Goal: Information Seeking & Learning: Learn about a topic

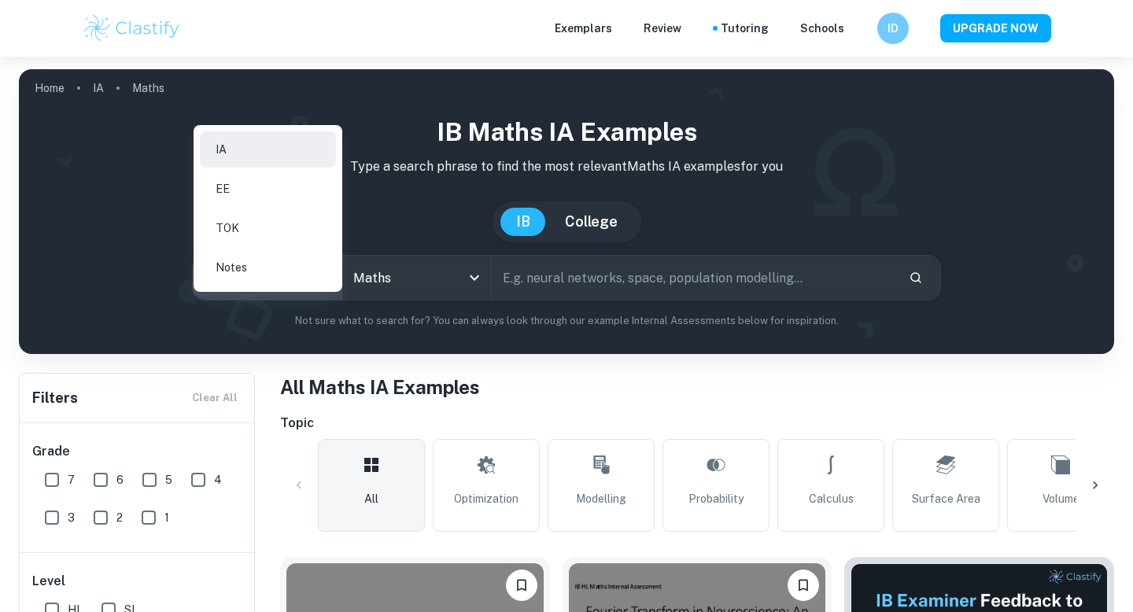
click at [286, 104] on div at bounding box center [566, 306] width 1133 height 612
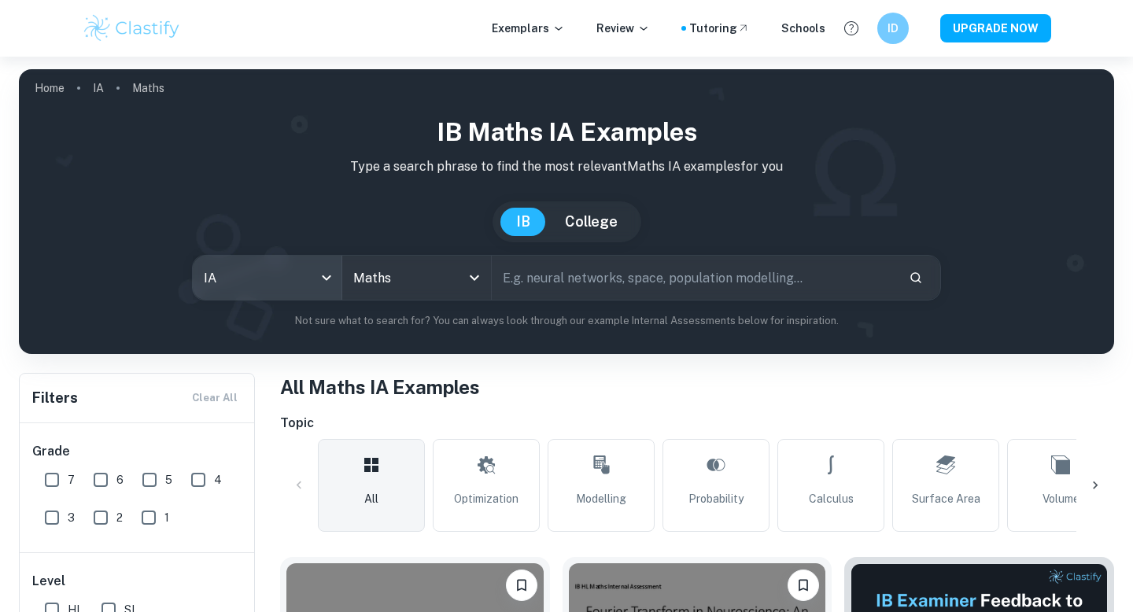
scroll to position [175, 0]
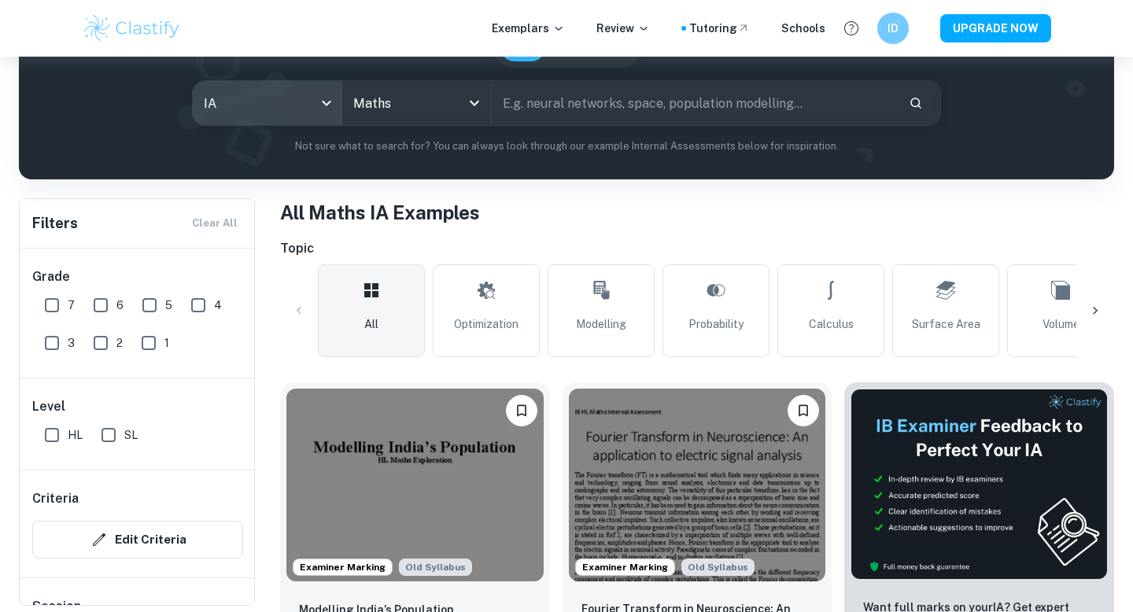
click at [433, 104] on input "Maths" at bounding box center [394, 103] width 90 height 30
click at [426, 116] on input "Maths" at bounding box center [394, 103] width 90 height 30
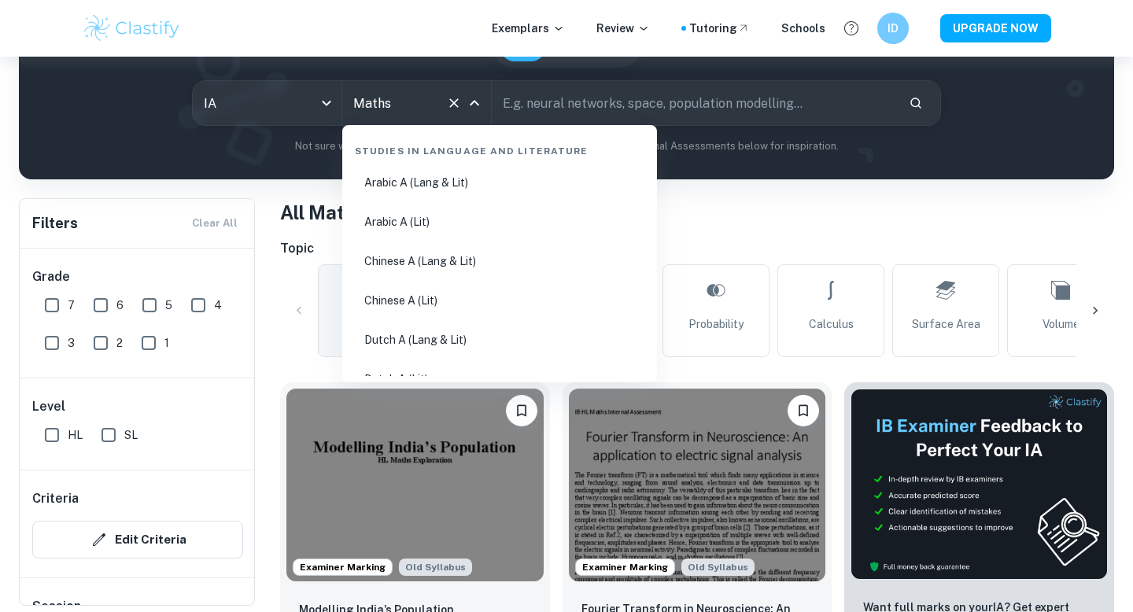
checkbox input "true"
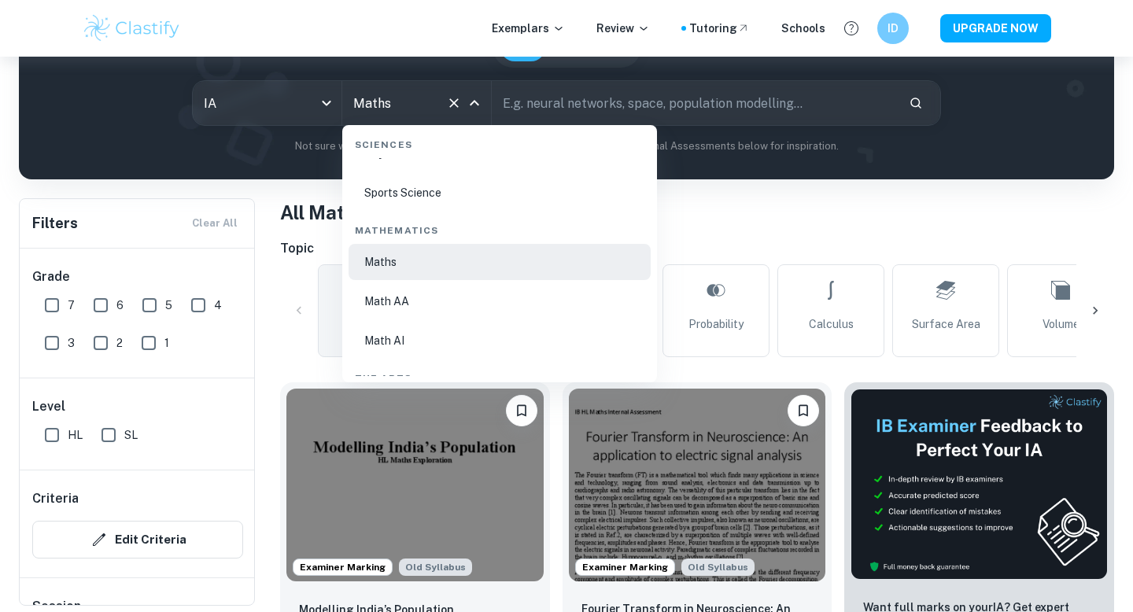
scroll to position [2639, 0]
click at [403, 333] on li "Math AI" at bounding box center [500, 338] width 302 height 36
type input "Math AI"
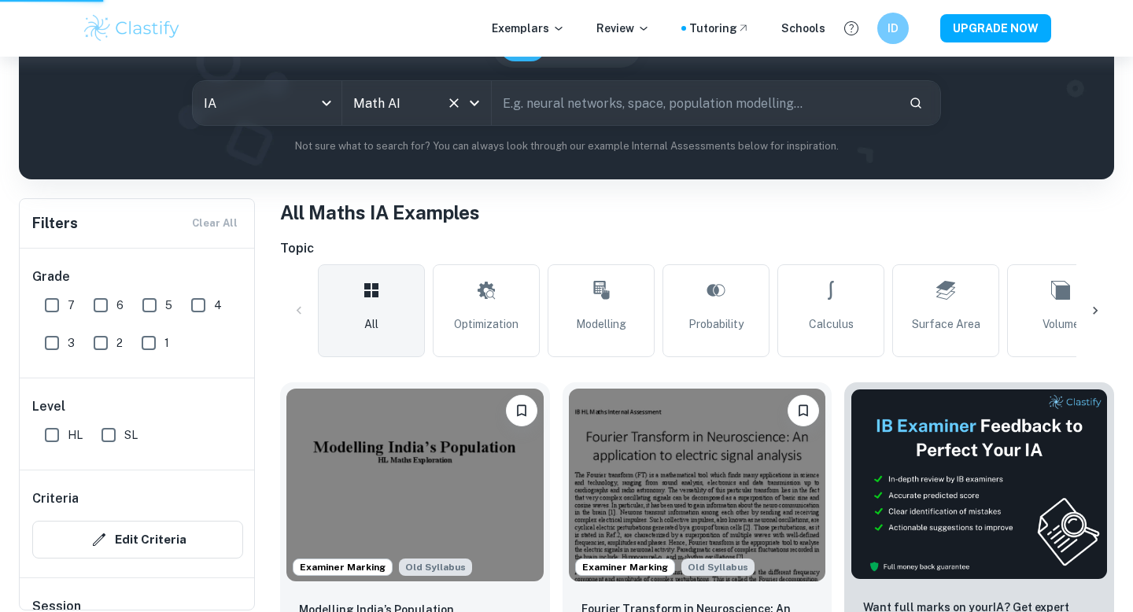
scroll to position [185, 0]
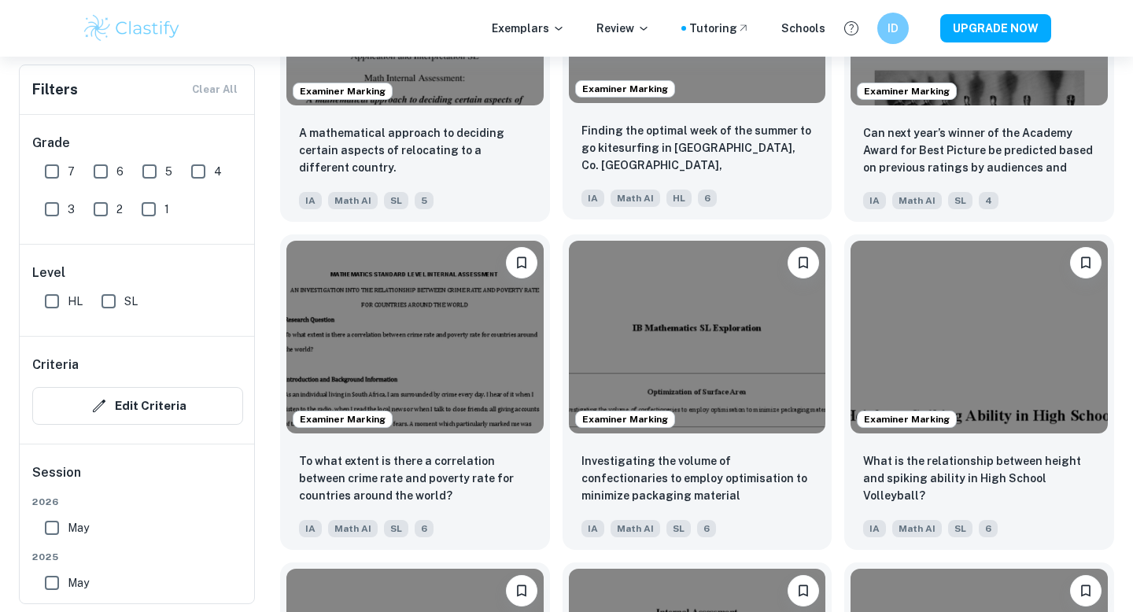
scroll to position [3276, 0]
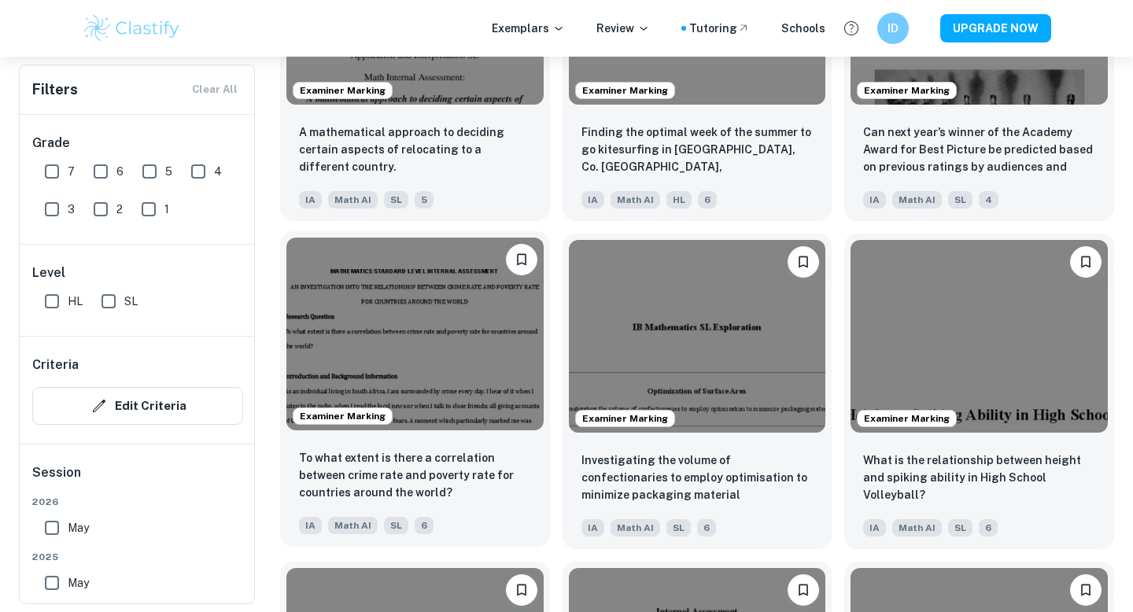
click at [433, 392] on img at bounding box center [414, 334] width 257 height 193
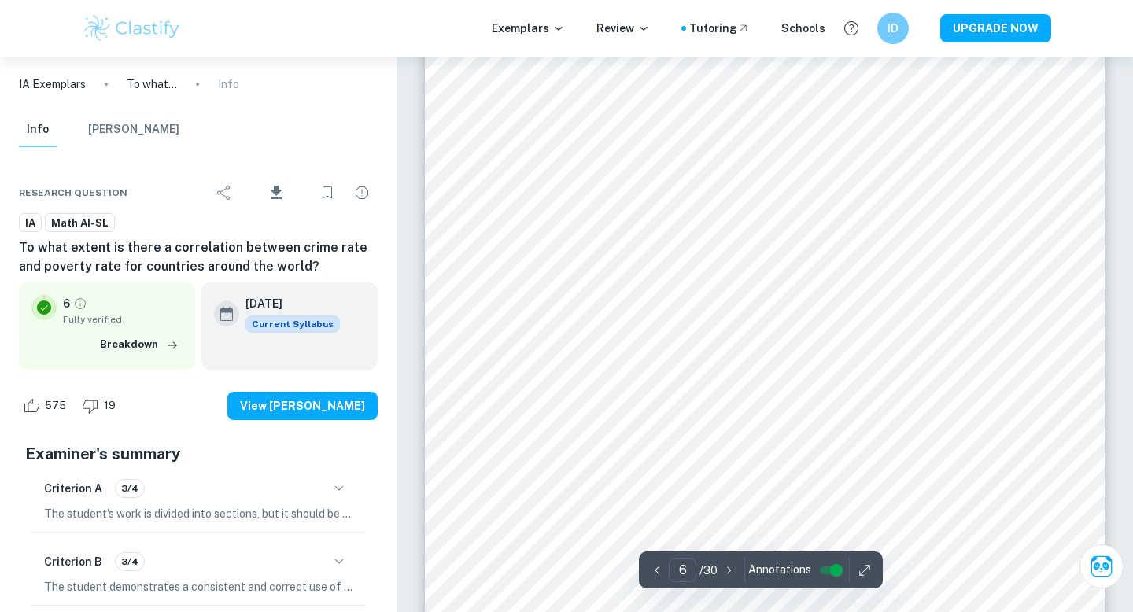
scroll to position [4727, 0]
type input "10"
